Goal: Task Accomplishment & Management: Complete application form

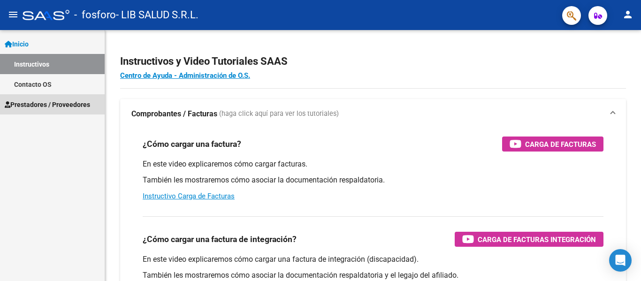
click at [37, 112] on link "Prestadores / Proveedores" at bounding box center [52, 104] width 105 height 20
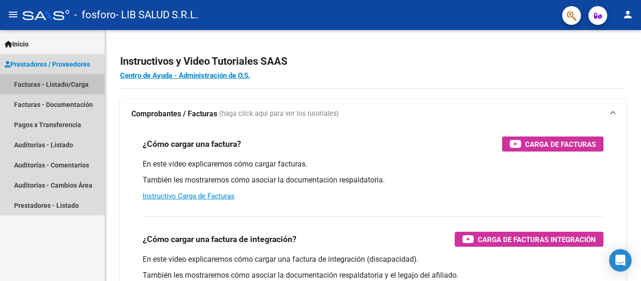
click at [46, 85] on link "Facturas - Listado/Carga" at bounding box center [52, 84] width 105 height 20
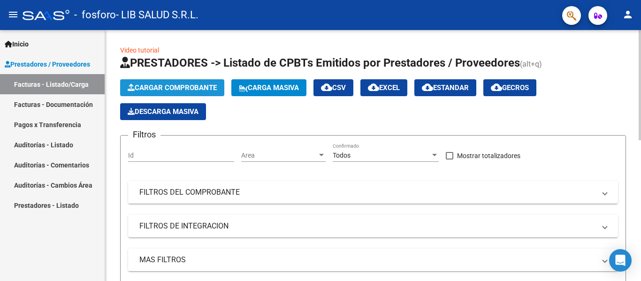
click at [169, 88] on span "Cargar Comprobante" at bounding box center [172, 88] width 89 height 8
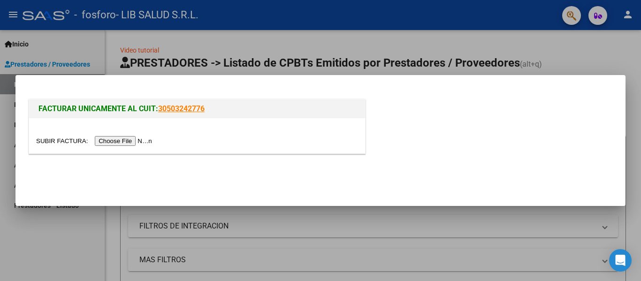
click at [119, 141] on input "file" at bounding box center [95, 141] width 119 height 10
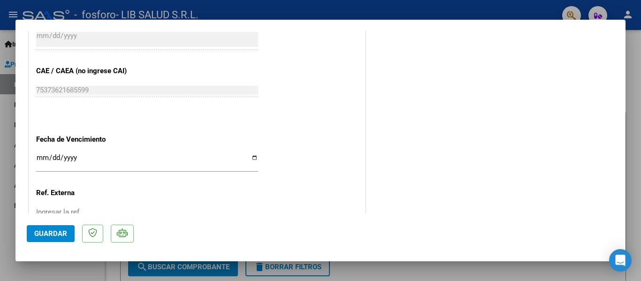
scroll to position [517, 0]
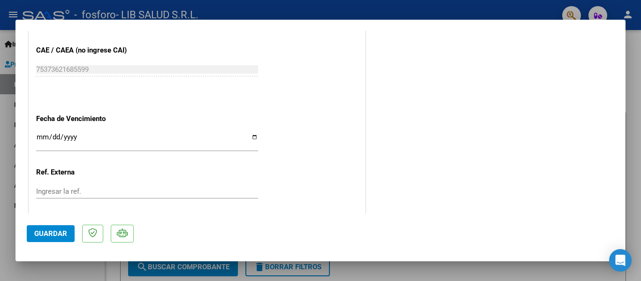
click at [255, 137] on input "Ingresar la fecha" at bounding box center [147, 140] width 222 height 15
type input "[DATE]"
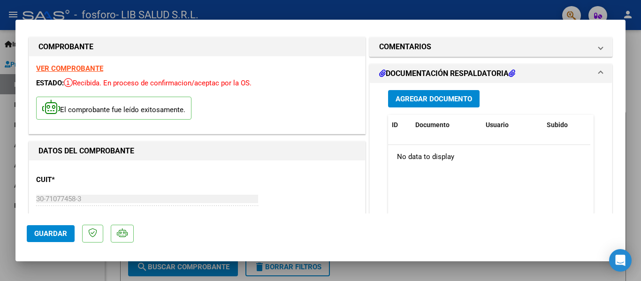
scroll to position [0, 0]
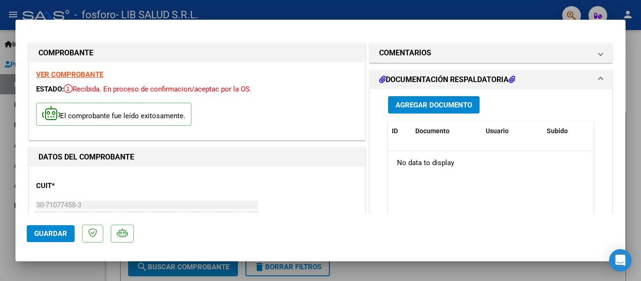
click at [436, 96] on div "Agregar Documento ID Documento Usuario Subido Acción No data to display 0 total…" at bounding box center [491, 182] width 220 height 187
click at [437, 104] on span "Agregar Documento" at bounding box center [434, 105] width 77 height 8
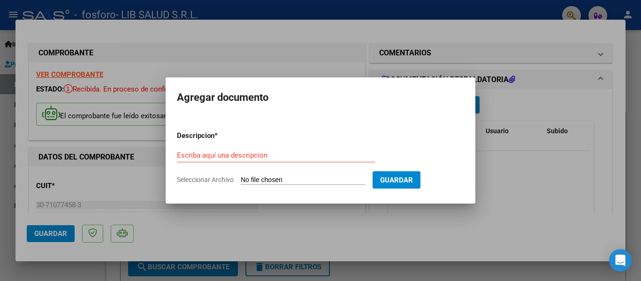
click at [334, 183] on input "Seleccionar Archivo" at bounding box center [303, 180] width 124 height 9
type input "C:\fakepath\TEST ADOS ADIR - [PERSON_NAME].pdf"
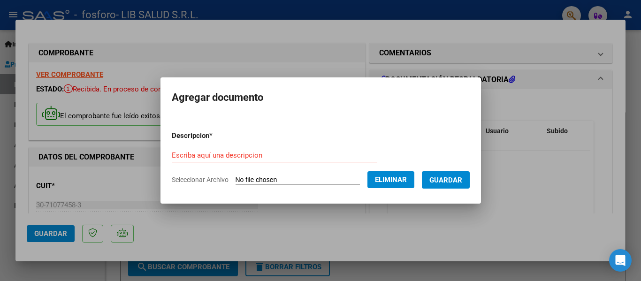
click at [277, 154] on input "Escriba aquí una descripcion" at bounding box center [275, 155] width 206 height 8
type input "TEST"
click at [462, 178] on span "Guardar" at bounding box center [446, 180] width 33 height 8
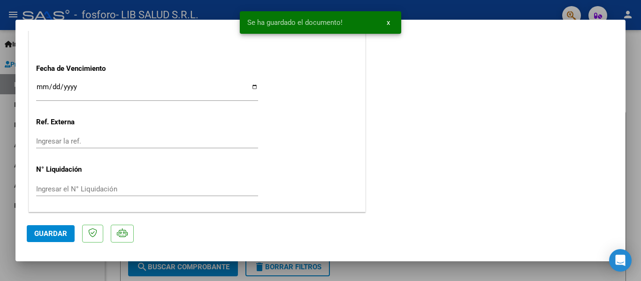
scroll to position [567, 0]
click at [38, 232] on span "Guardar" at bounding box center [50, 234] width 33 height 8
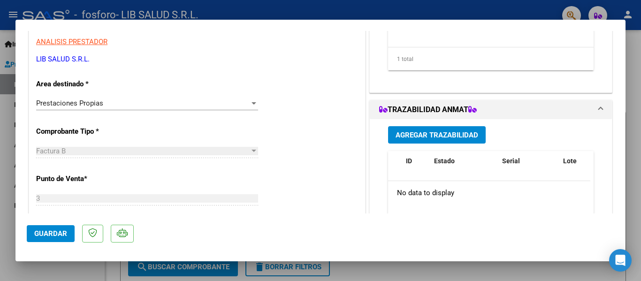
scroll to position [0, 0]
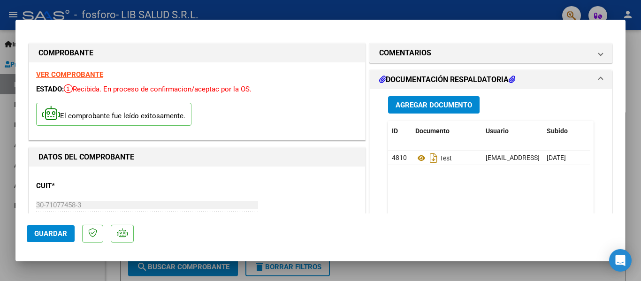
click at [60, 240] on button "Guardar" at bounding box center [51, 233] width 48 height 17
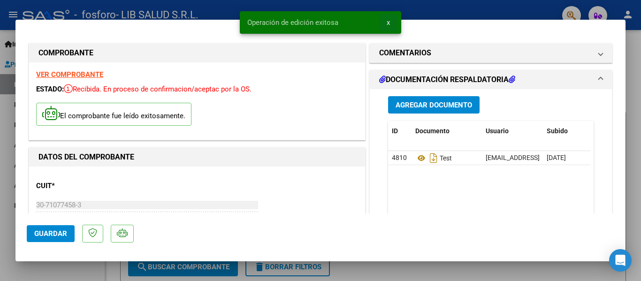
drag, startPoint x: 394, startPoint y: 20, endPoint x: 420, endPoint y: 15, distance: 26.9
click at [394, 20] on button "x" at bounding box center [388, 22] width 18 height 17
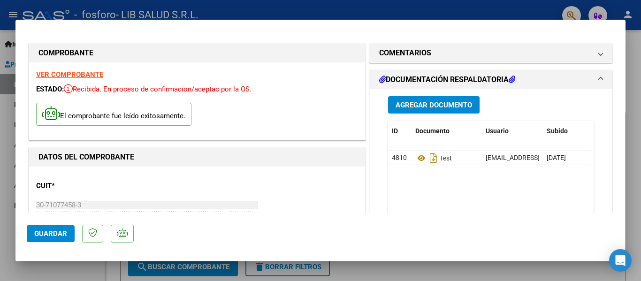
click at [440, 9] on div at bounding box center [320, 140] width 641 height 281
type input "$ 0,00"
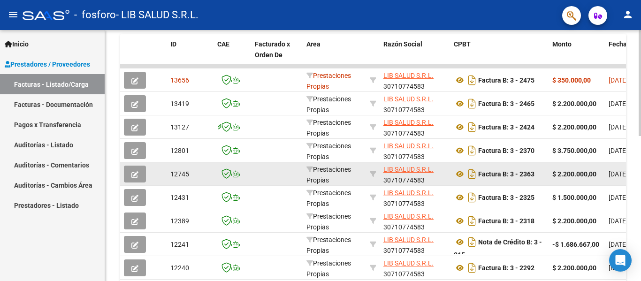
scroll to position [235, 0]
